Goal: Information Seeking & Learning: Learn about a topic

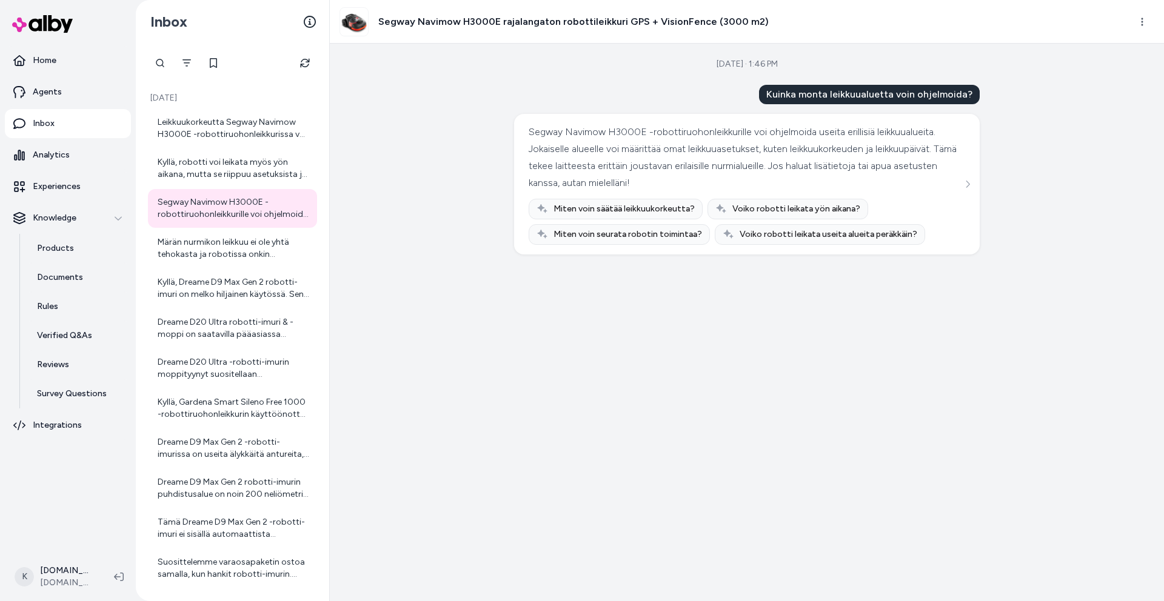
click at [301, 67] on icon "Refresh" at bounding box center [304, 63] width 9 height 9
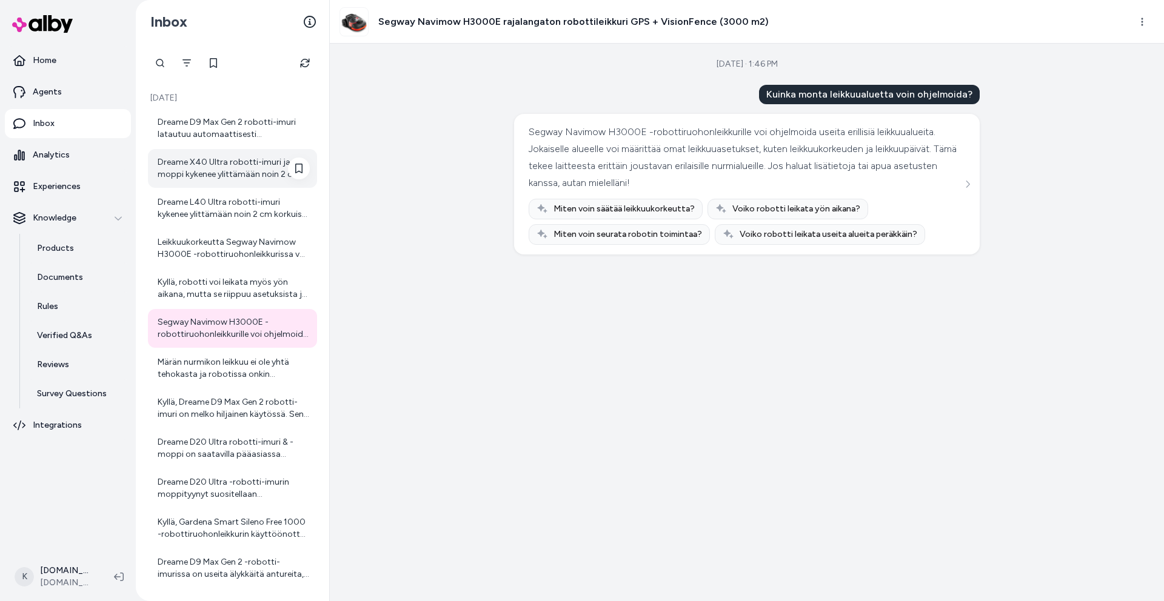
click at [236, 168] on div "Dreame X40 Ultra robotti-imuri ja -moppi kykenee ylittämään noin 2 cm korkuiset…" at bounding box center [234, 168] width 152 height 24
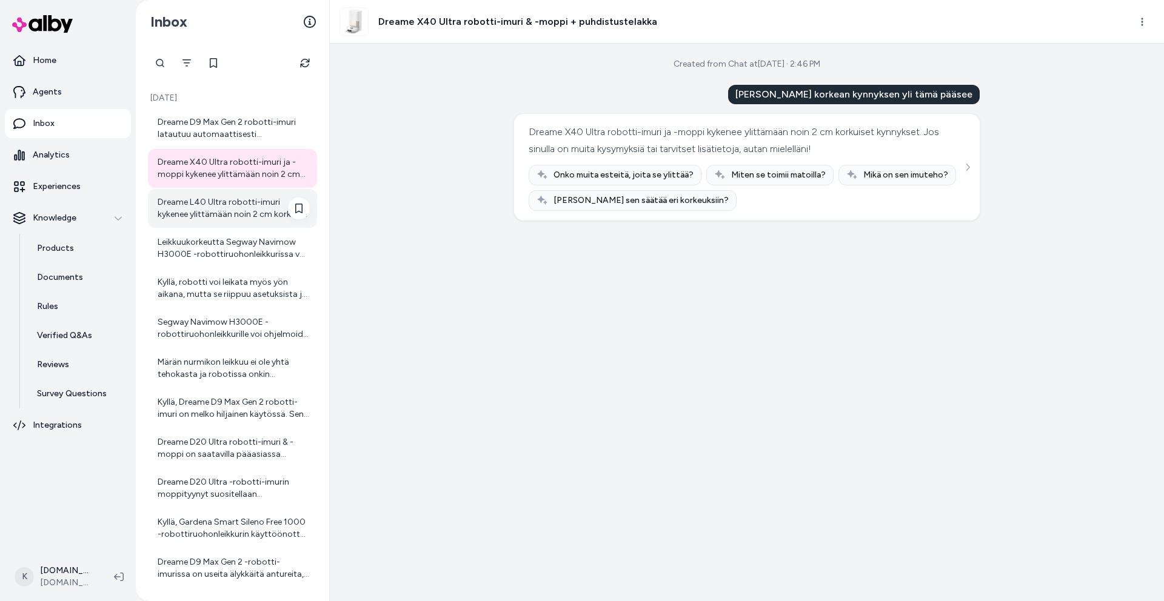
click at [224, 212] on div "Dreame L40 Ultra robotti-imuri kykenee ylittämään noin 2 cm korkuiset kynnykset…" at bounding box center [234, 208] width 152 height 24
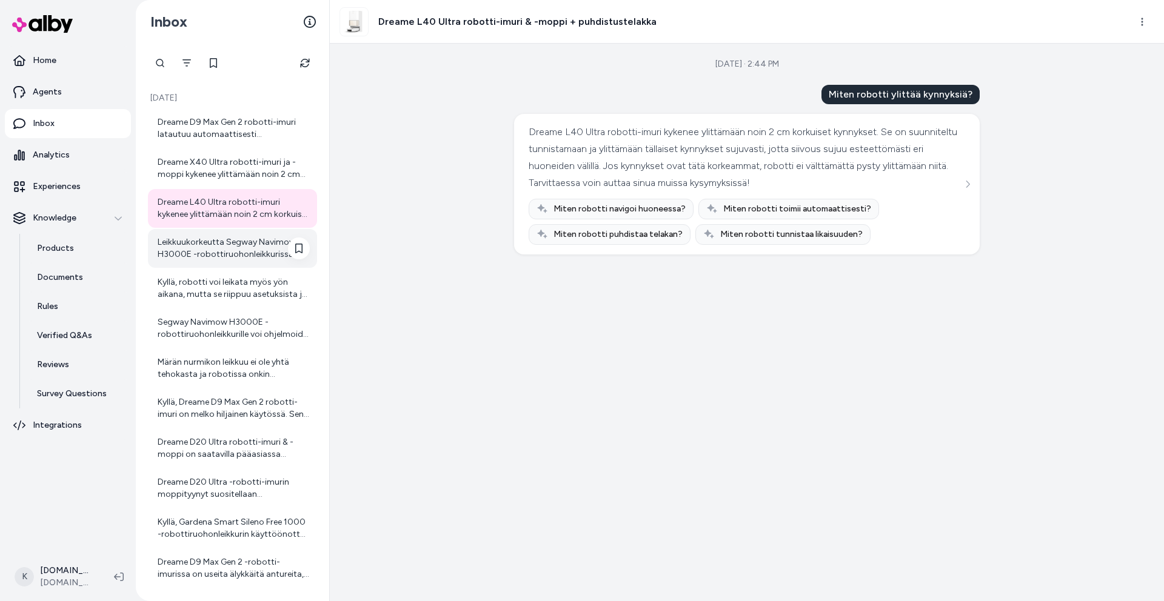
click at [248, 256] on div "Leikkuukorkeutta Segway Navimow H3000E -robottiruohonleikkurissa voi säätää hel…" at bounding box center [234, 248] width 152 height 24
click at [303, 61] on icon "Refresh" at bounding box center [305, 63] width 10 height 10
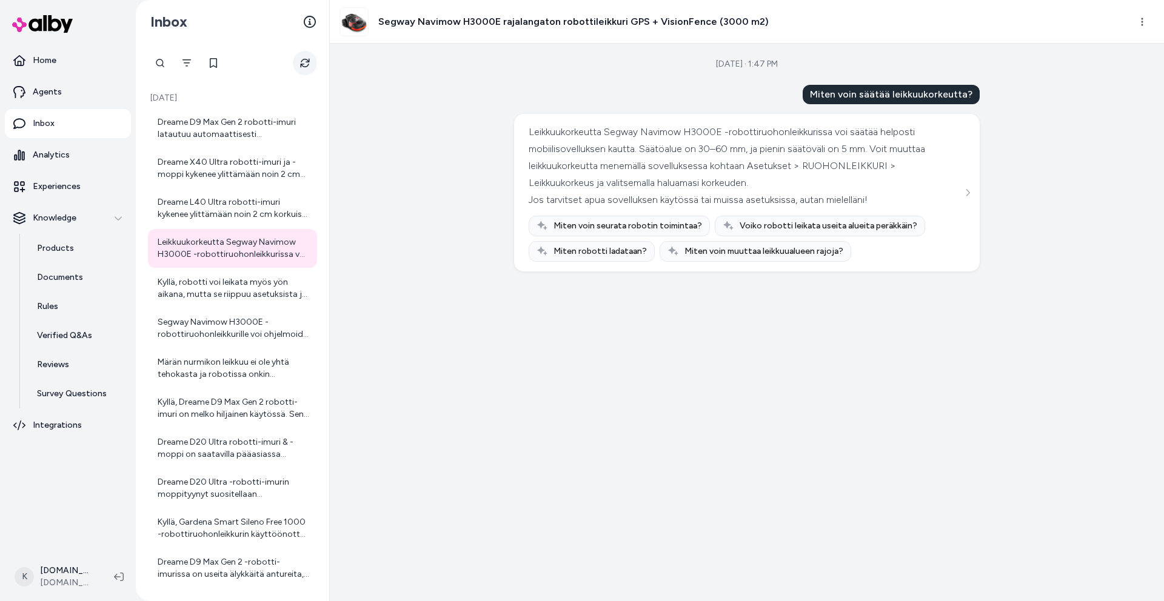
click at [298, 63] on button "Refresh" at bounding box center [305, 63] width 24 height 24
